Goal: Task Accomplishment & Management: Manage account settings

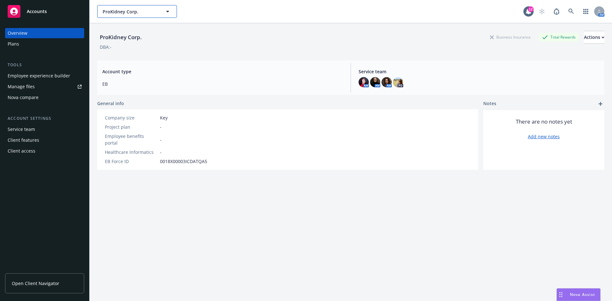
click at [142, 15] on span "ProKidney Corp." at bounding box center [130, 11] width 55 height 7
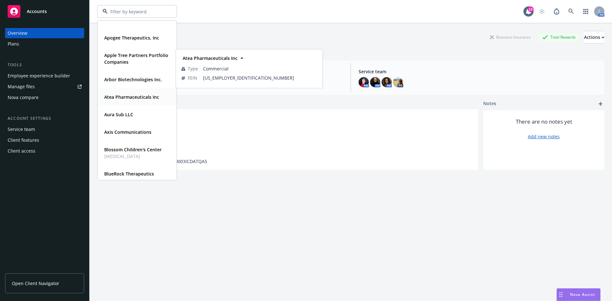
scroll to position [96, 0]
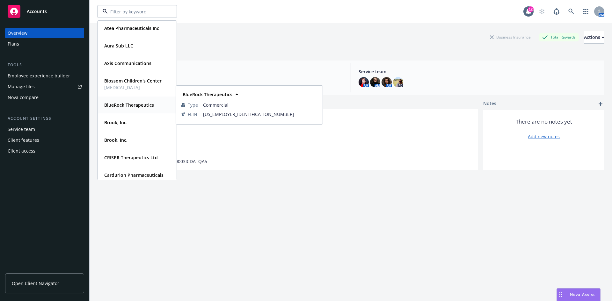
click at [141, 109] on div "BlueRock Therapeutics" at bounding box center [129, 104] width 54 height 9
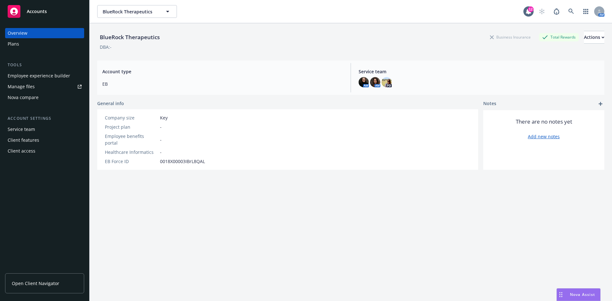
click at [27, 128] on div "Service team" at bounding box center [21, 129] width 27 height 10
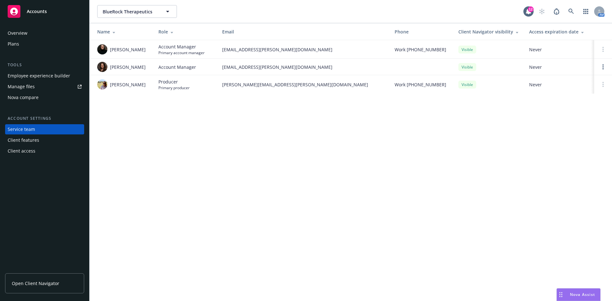
click at [27, 139] on div "Client features" at bounding box center [24, 140] width 32 height 10
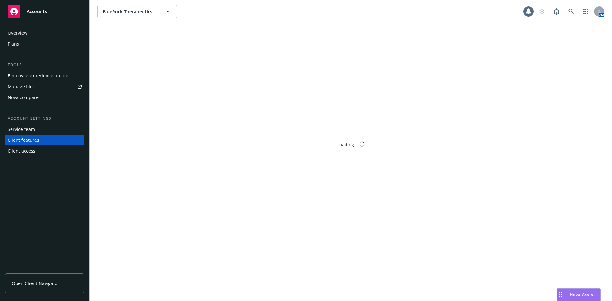
click at [24, 152] on div "Client access" at bounding box center [22, 151] width 28 height 10
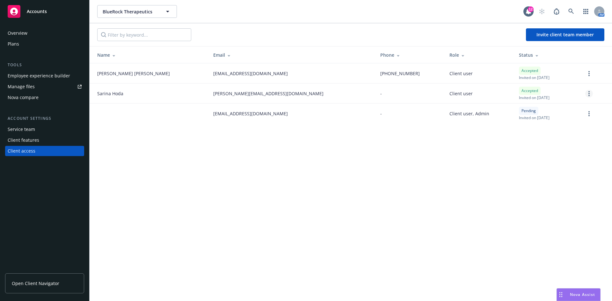
click at [589, 93] on circle "more" at bounding box center [588, 93] width 1 height 1
click at [555, 148] on link "Remove team member" at bounding box center [555, 150] width 74 height 13
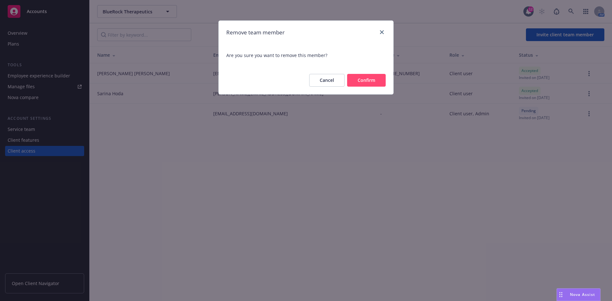
click at [370, 80] on button "Confirm" at bounding box center [366, 80] width 39 height 13
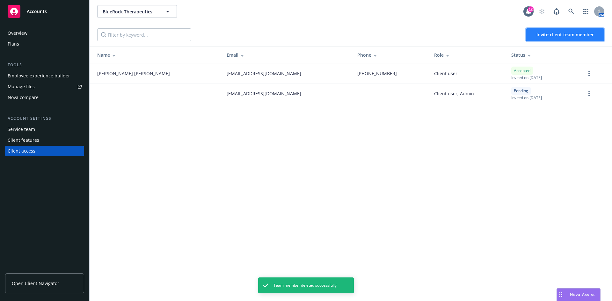
click at [547, 35] on span "Invite client team member" at bounding box center [564, 35] width 57 height 6
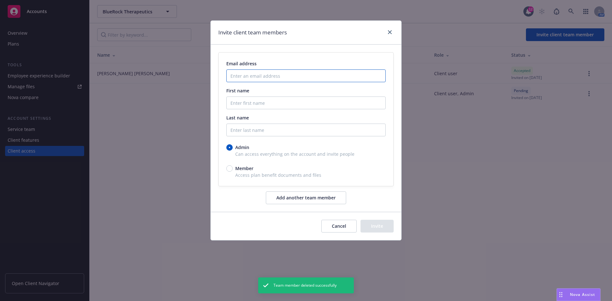
click at [285, 78] on input "Enter an email address" at bounding box center [305, 75] width 159 height 13
paste input "[EMAIL_ADDRESS][DOMAIN_NAME]"
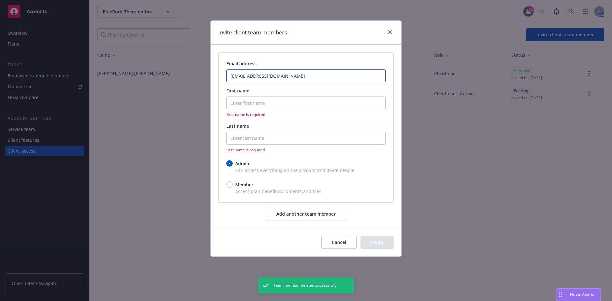
type input "[EMAIL_ADDRESS][DOMAIN_NAME]"
click at [285, 101] on input "First name" at bounding box center [305, 103] width 159 height 13
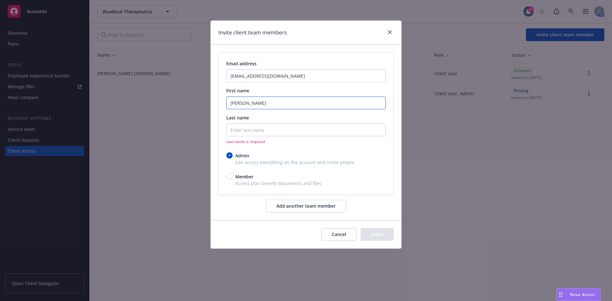
type input "[PERSON_NAME]"
click at [289, 126] on div "Last name Last name is required" at bounding box center [305, 129] width 159 height 30
click at [286, 131] on input "Last name" at bounding box center [305, 130] width 159 height 13
click at [290, 130] on input "Last name" at bounding box center [305, 130] width 159 height 13
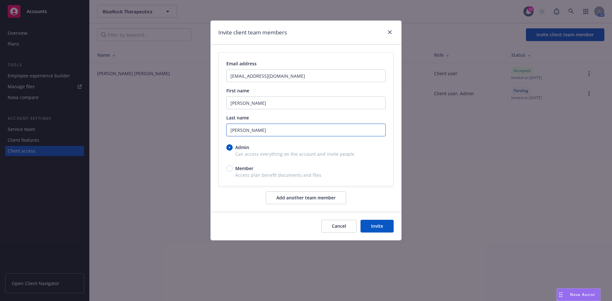
type input "[PERSON_NAME]"
click at [229, 170] on input "Member" at bounding box center [229, 168] width 6 height 6
radio input "true"
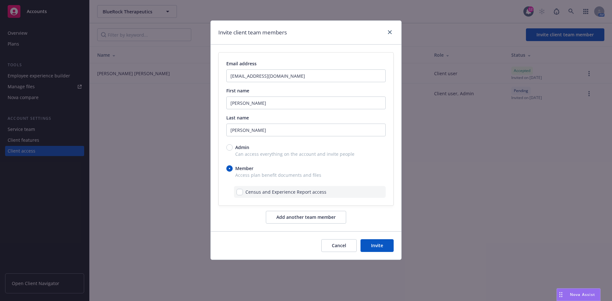
click at [382, 248] on button "Invite" at bounding box center [376, 245] width 33 height 13
